Goal: Find specific page/section: Find specific page/section

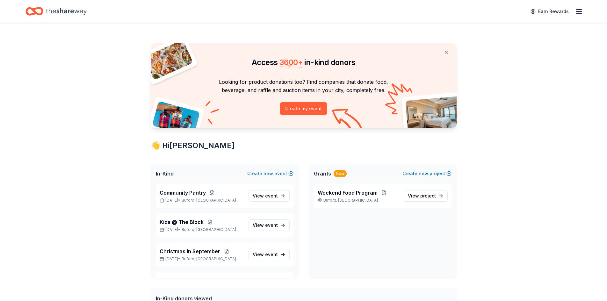
click at [579, 12] on icon "button" at bounding box center [579, 12] width 8 height 8
click at [500, 49] on link "Account" at bounding box center [502, 49] width 20 height 6
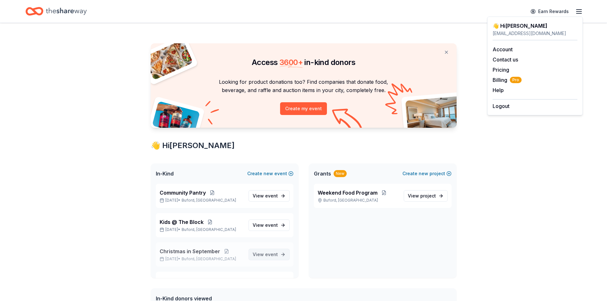
click at [265, 254] on span "event" at bounding box center [271, 254] width 13 height 5
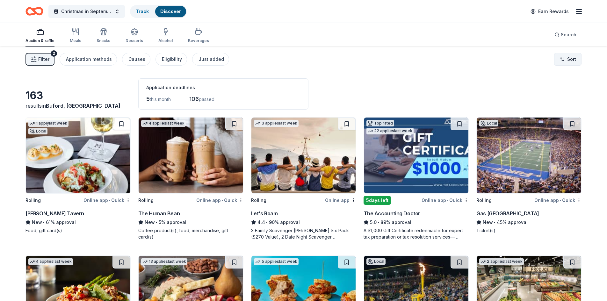
click at [571, 55] on html "Christmas in September Track Discover Earn Rewards Auction & raffle Meals Snack…" at bounding box center [303, 150] width 607 height 301
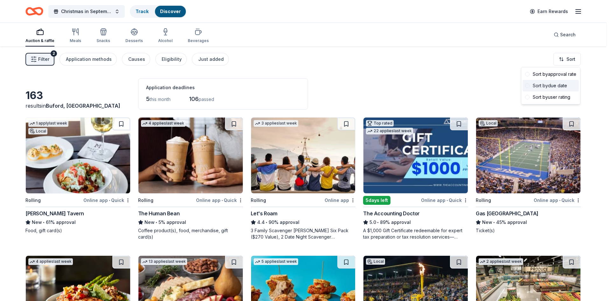
click at [559, 82] on div "Sort by due date" at bounding box center [551, 85] width 56 height 11
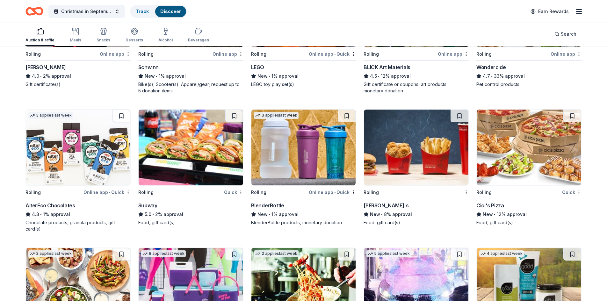
scroll to position [904, 0]
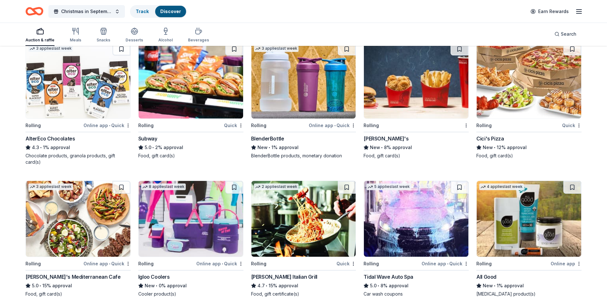
click at [162, 149] on div "5.0 • 2% approval" at bounding box center [190, 148] width 105 height 8
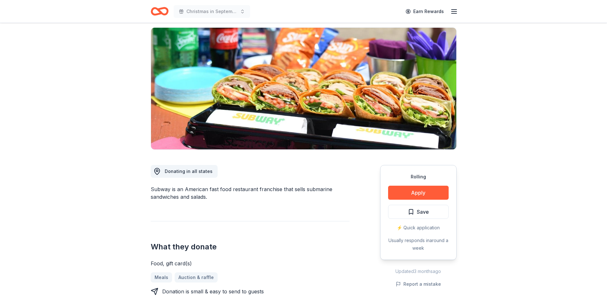
scroll to position [127, 0]
